Goal: Task Accomplishment & Management: Use online tool/utility

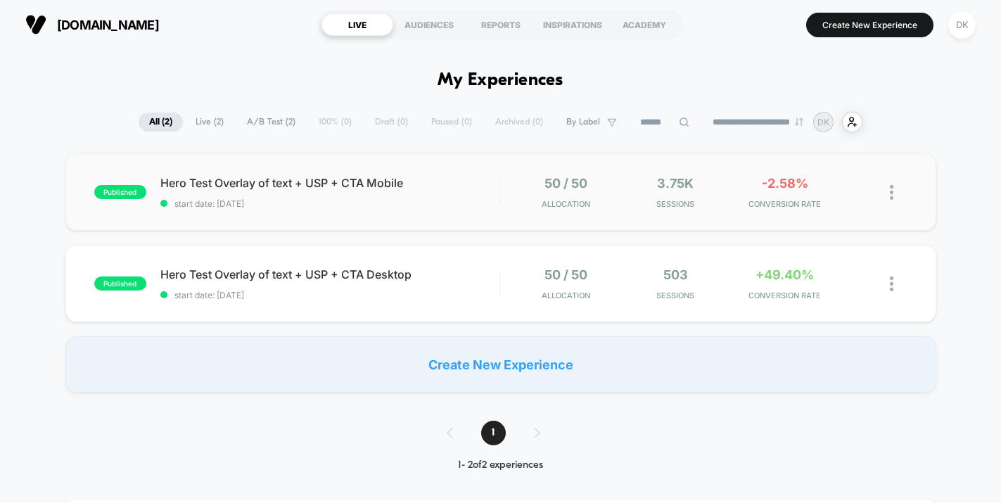
click at [472, 211] on div "published Hero Test Overlay of text + USP + CTA Mobile start date: 23/09/2025 5…" at bounding box center [500, 191] width 871 height 77
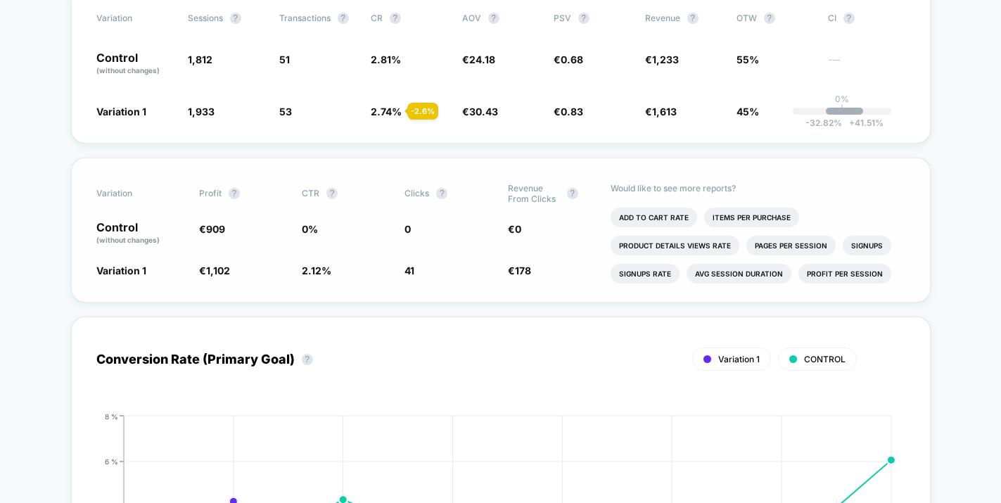
scroll to position [293, 0]
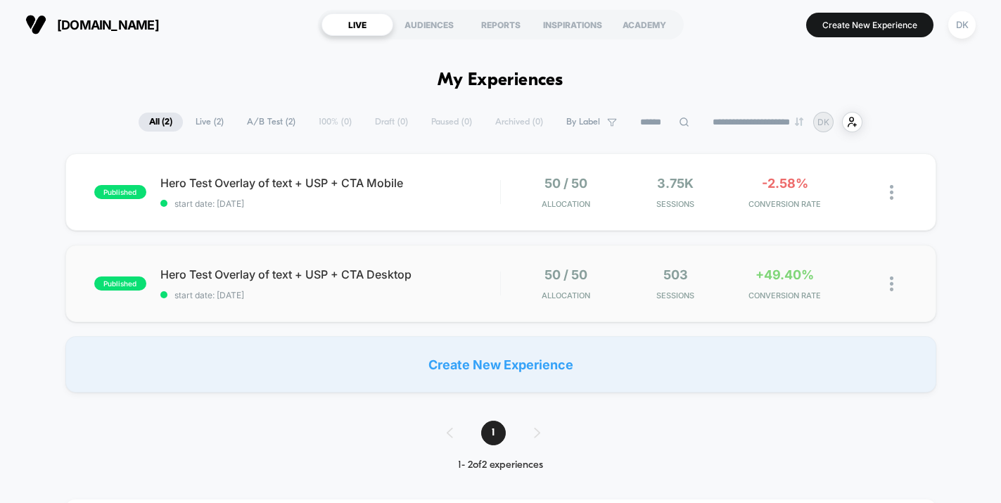
click at [440, 267] on span "Hero Test Overlay of text + USP + CTA Desktop" at bounding box center [330, 274] width 340 height 14
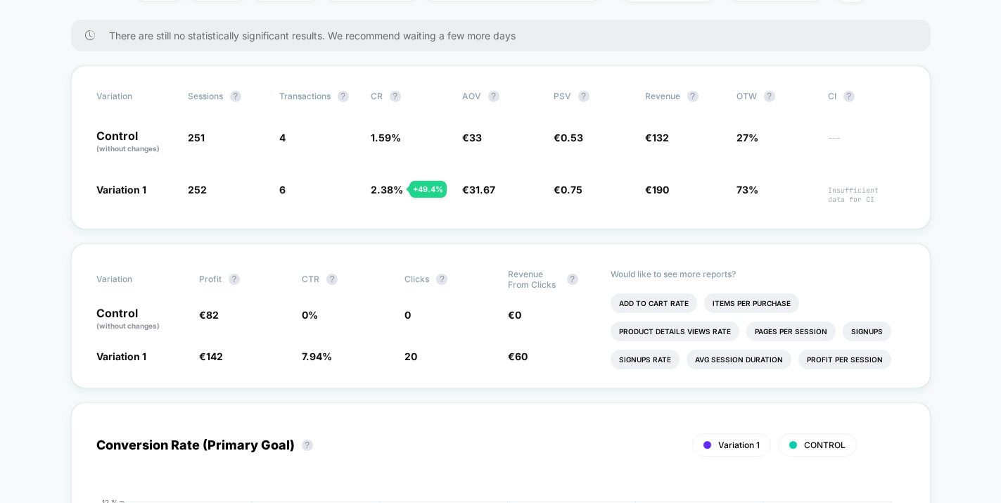
scroll to position [217, 0]
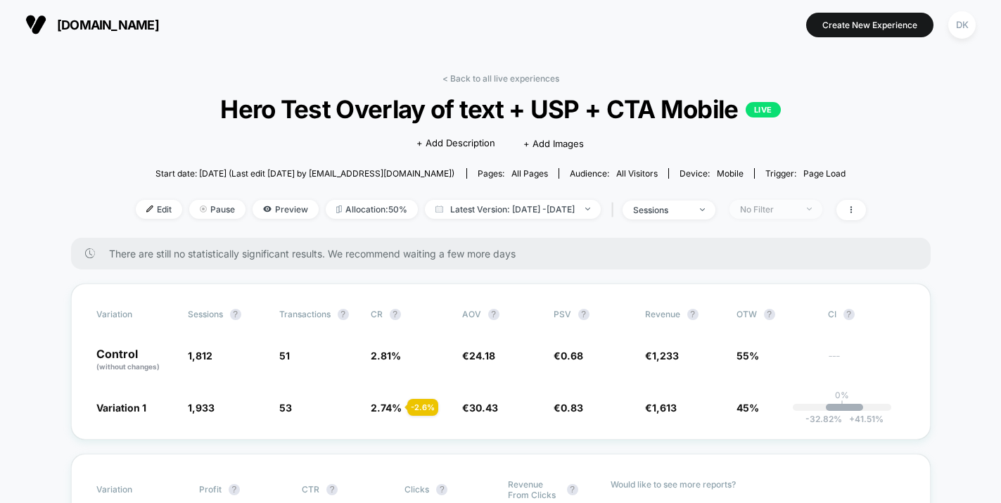
click at [796, 211] on div "No Filter" at bounding box center [768, 209] width 56 height 11
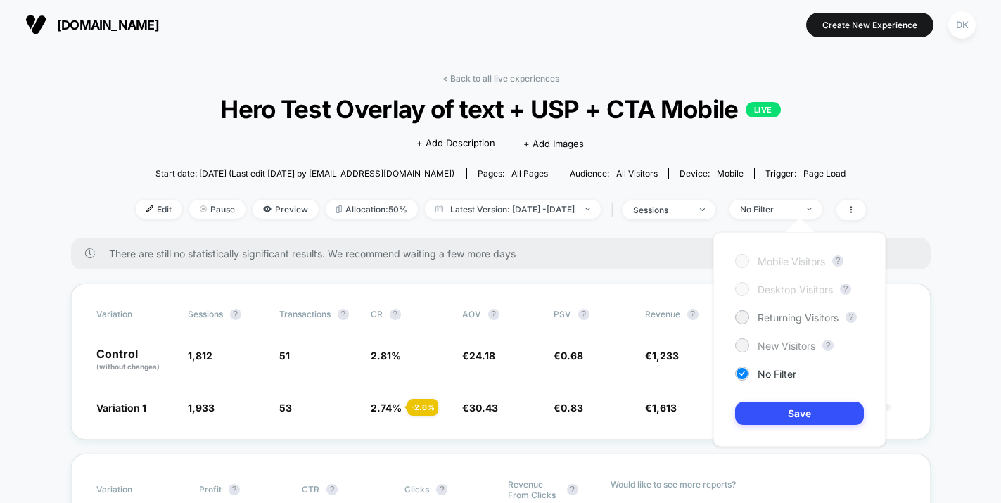
click at [768, 351] on div "New Visitors" at bounding box center [775, 345] width 80 height 14
click at [787, 413] on button "Save" at bounding box center [799, 413] width 129 height 23
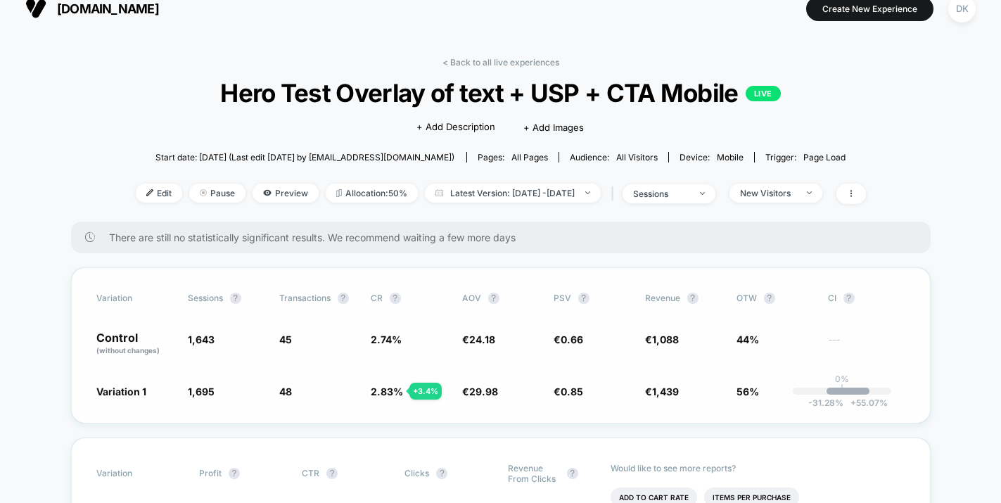
scroll to position [15, 0]
click at [700, 194] on div at bounding box center [694, 194] width 11 height 1
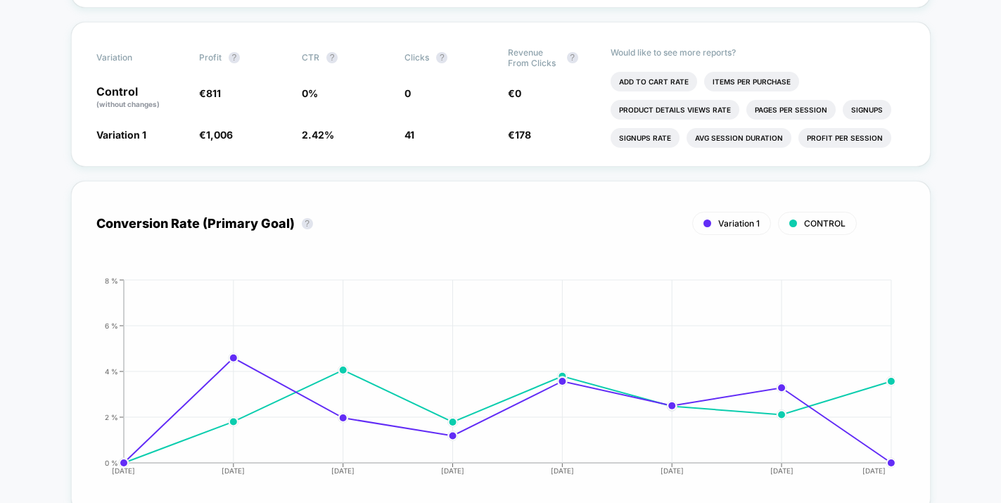
scroll to position [434, 0]
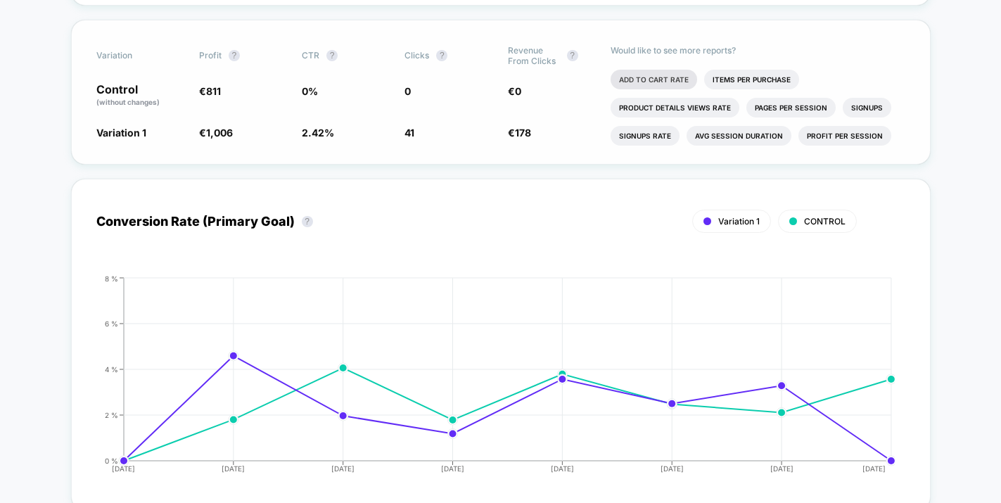
click at [675, 82] on li "Add To Cart Rate" at bounding box center [654, 80] width 87 height 20
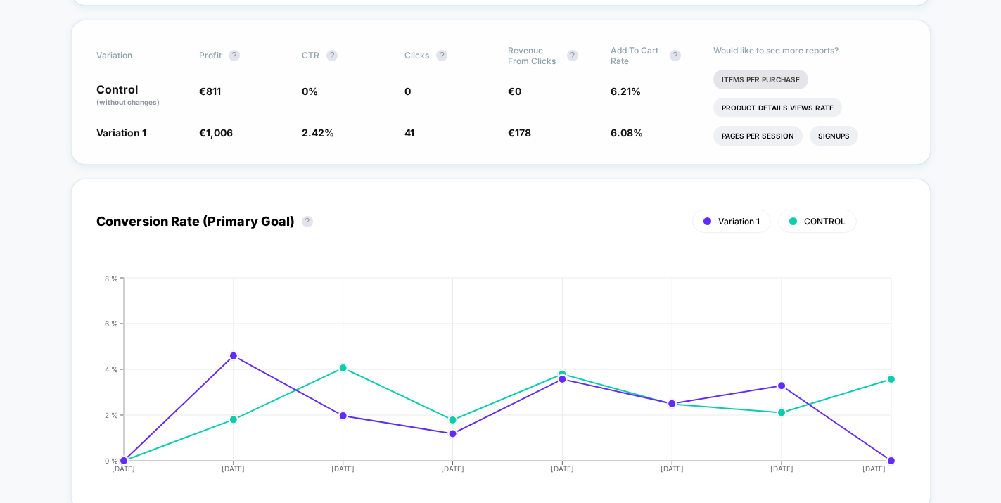
click at [772, 81] on li "Items Per Purchase" at bounding box center [760, 80] width 95 height 20
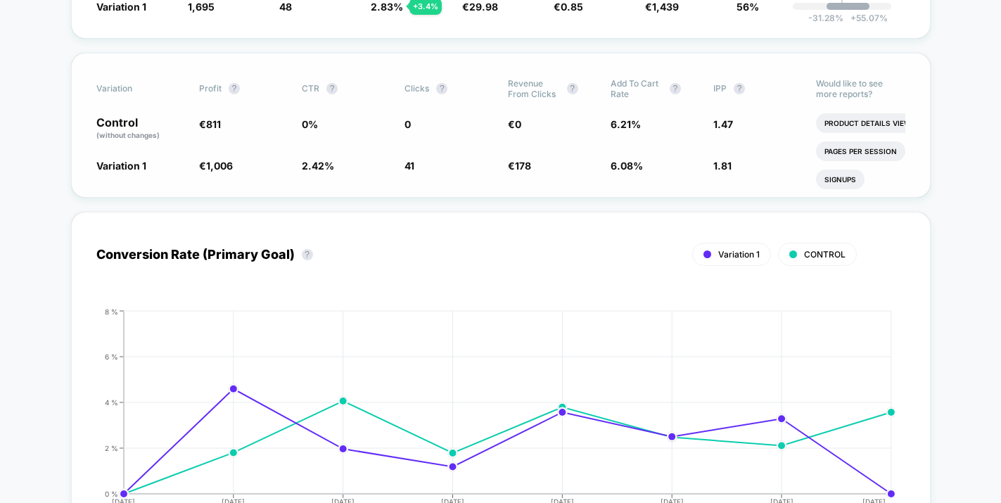
scroll to position [389, 0]
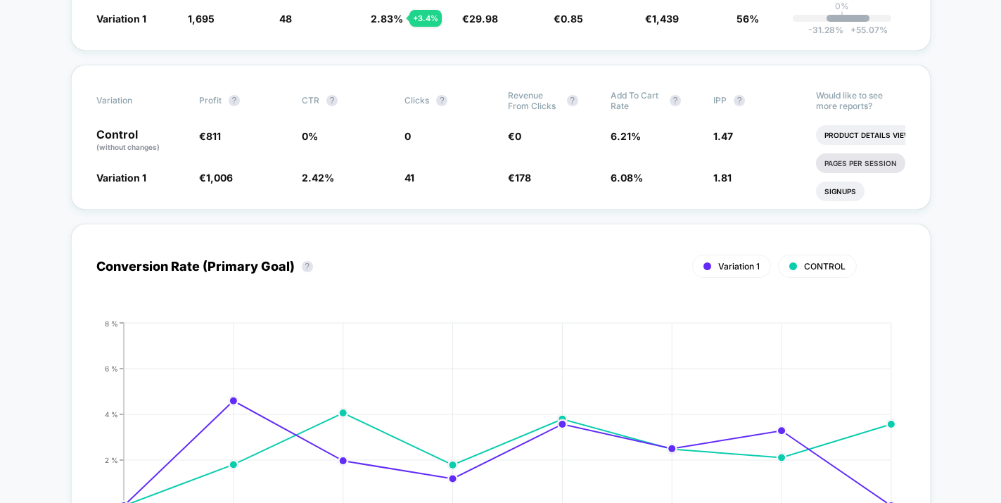
click at [865, 160] on li "Pages Per Session" at bounding box center [860, 163] width 89 height 20
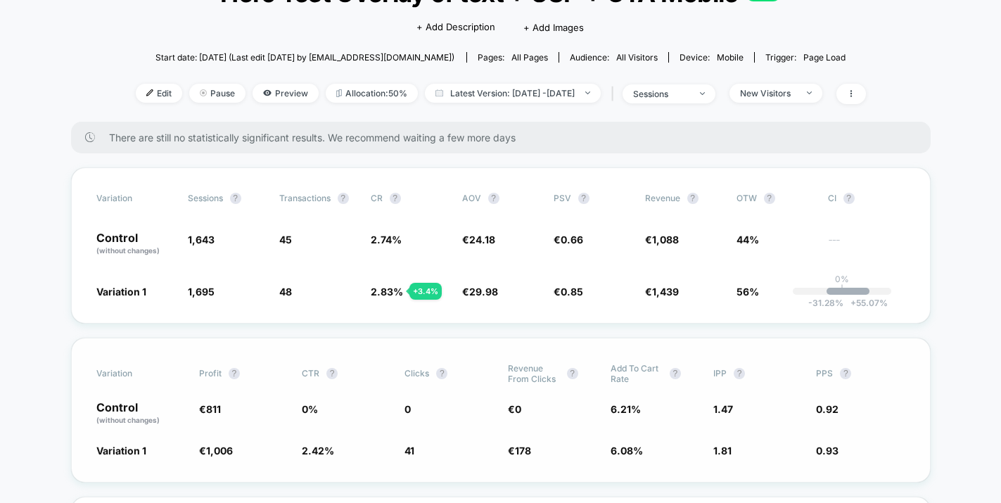
scroll to position [108, 0]
